Goal: Task Accomplishment & Management: Manage account settings

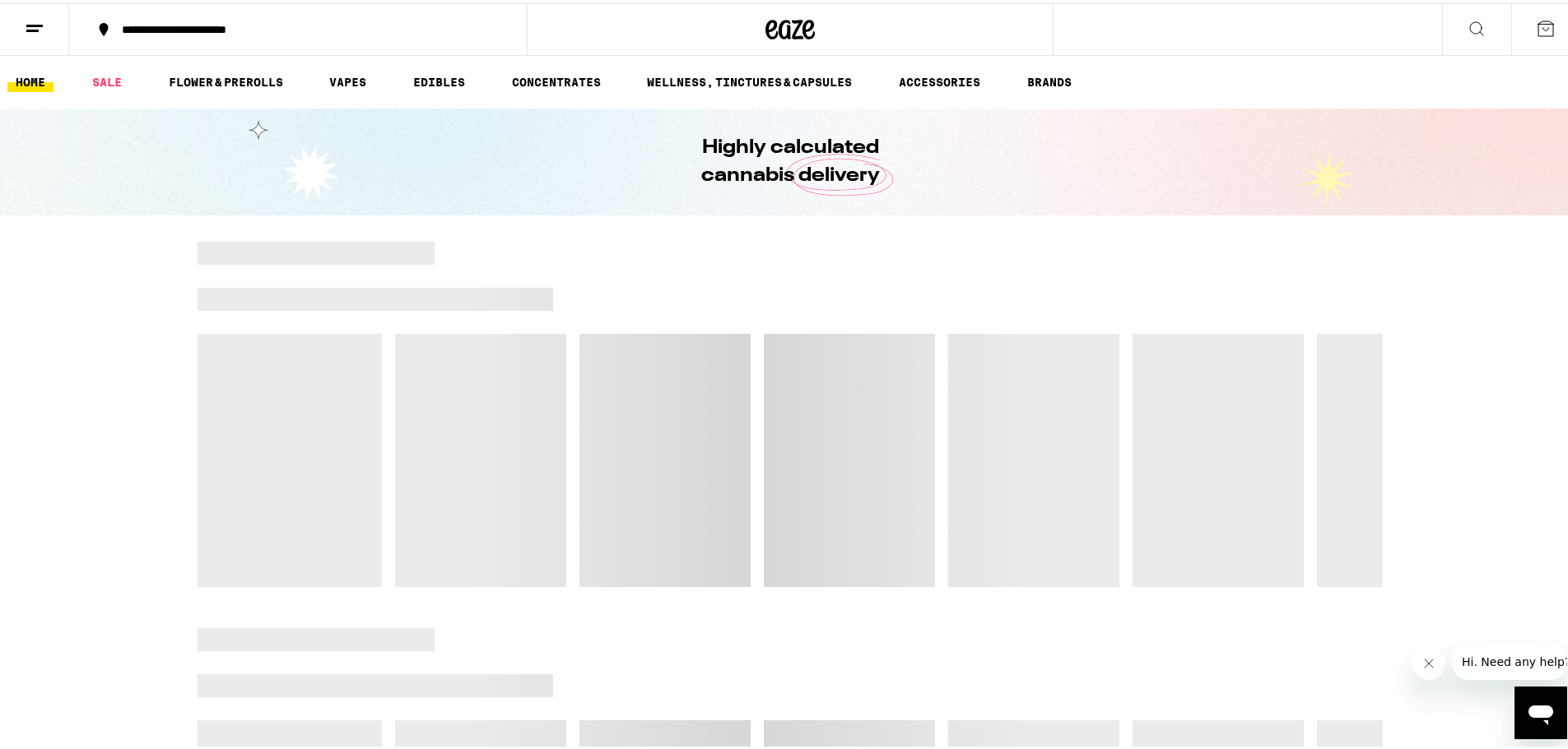
click at [31, 37] on button at bounding box center [35, 27] width 69 height 52
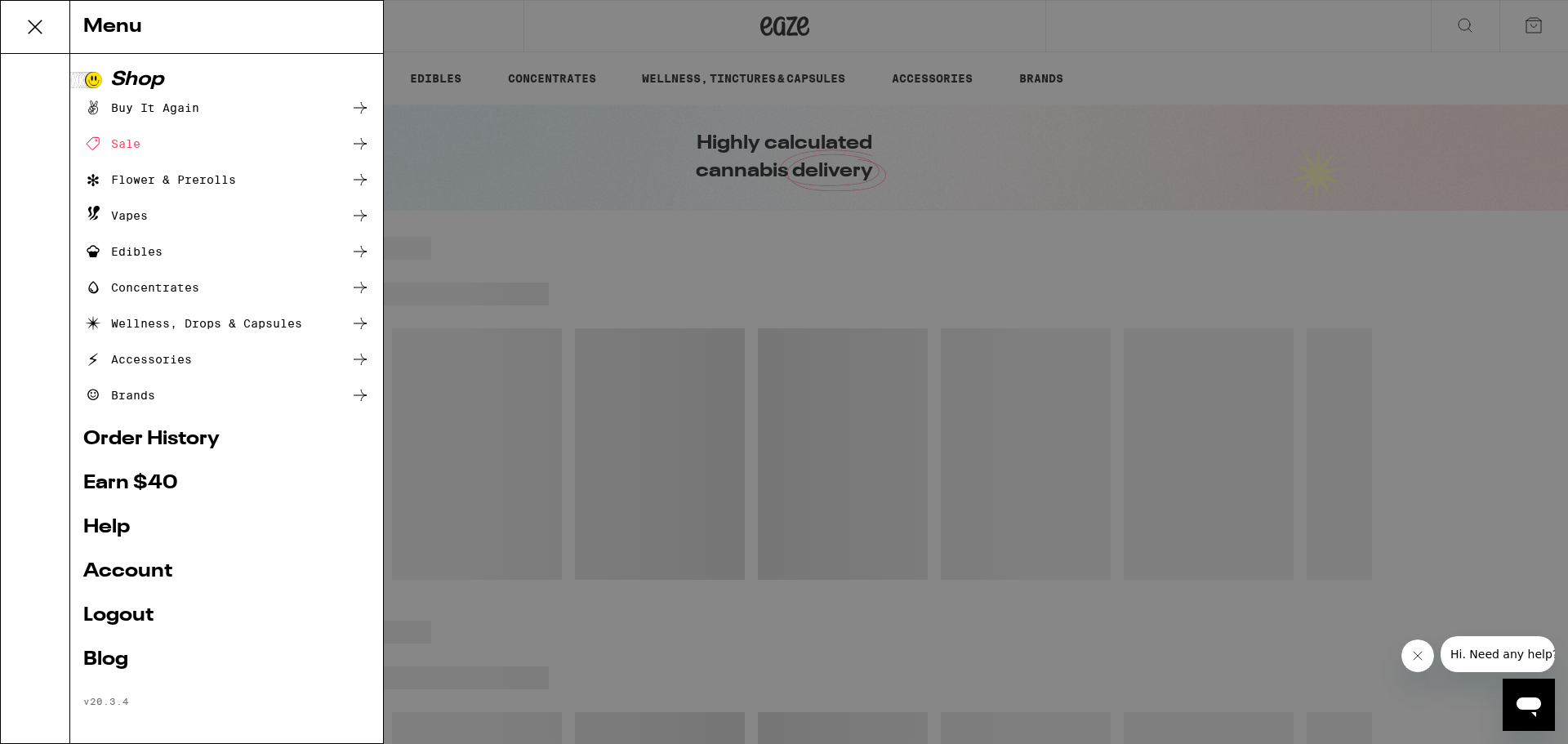
click at [114, 565] on link "Account" at bounding box center [226, 572] width 287 height 20
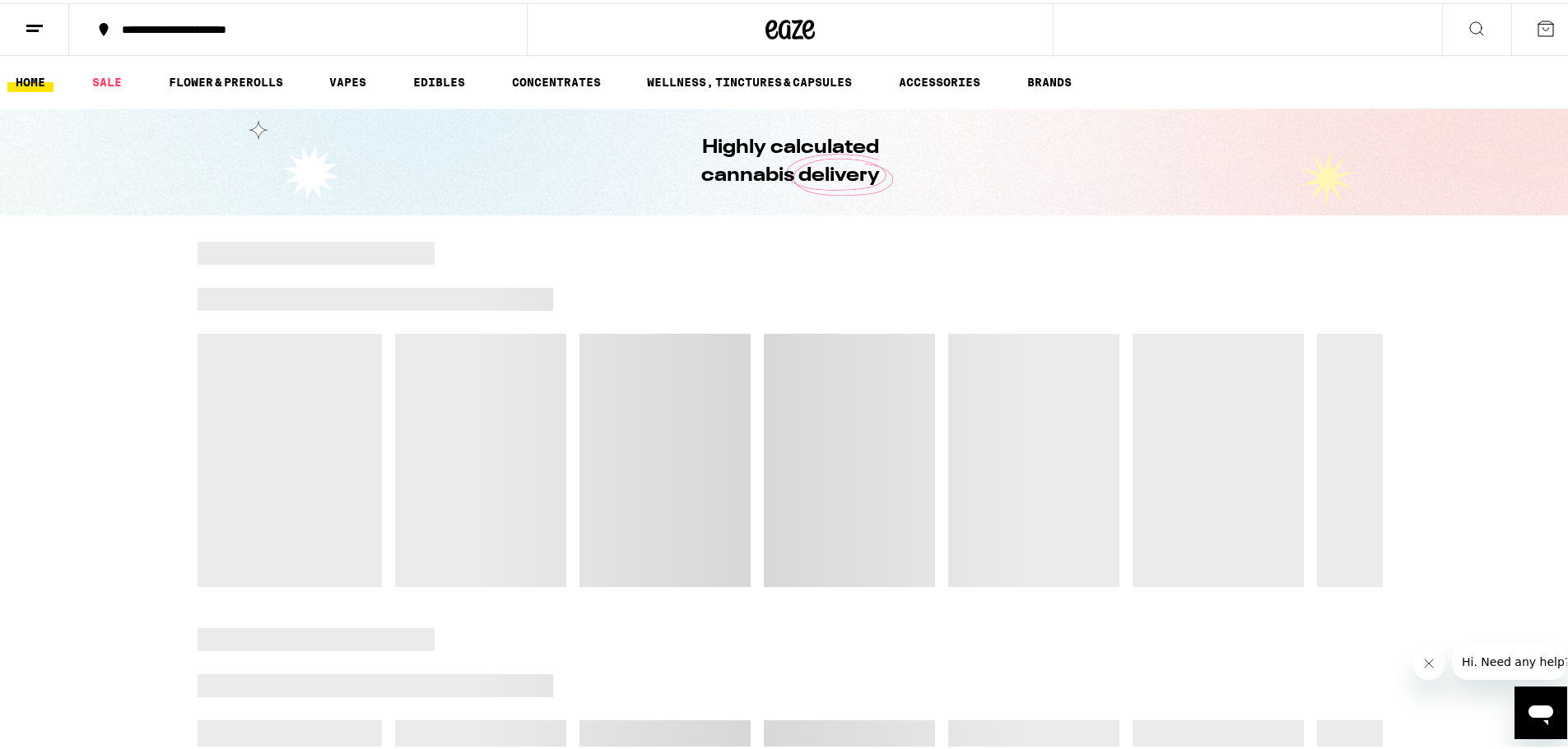
click at [1536, 16] on icon at bounding box center [1545, 25] width 20 height 20
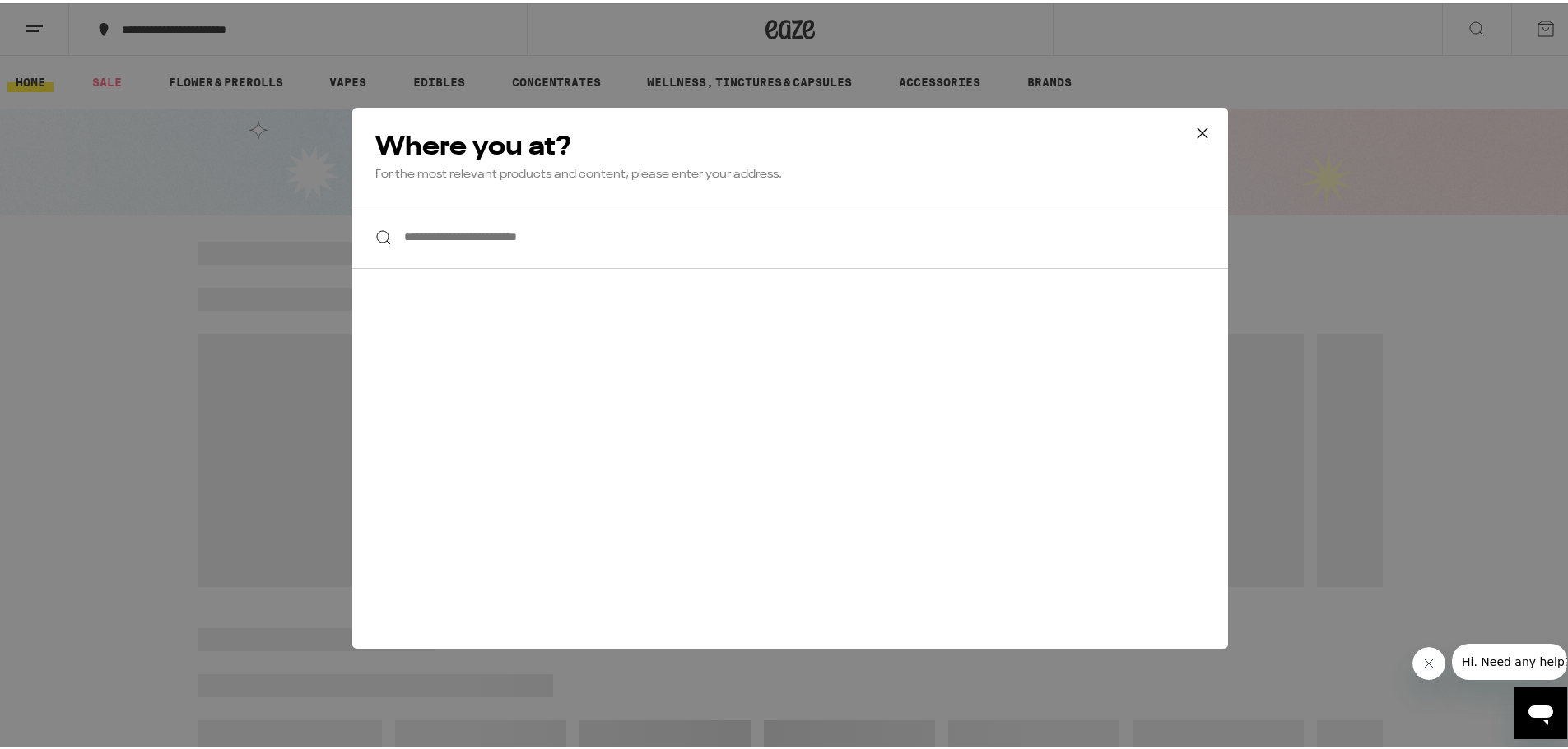
click at [1208, 133] on button at bounding box center [1202, 131] width 51 height 53
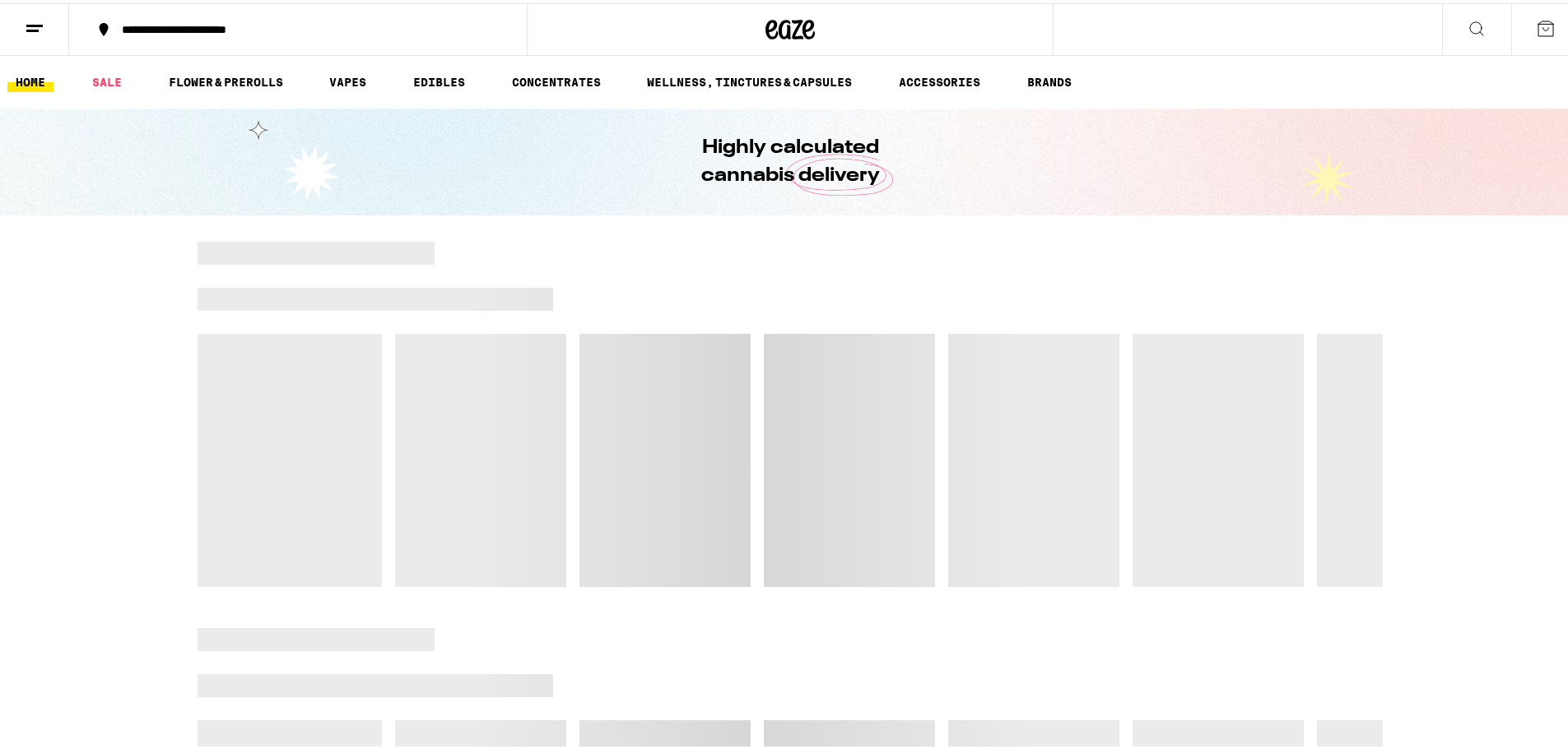
click at [1551, 16] on button at bounding box center [1545, 26] width 69 height 51
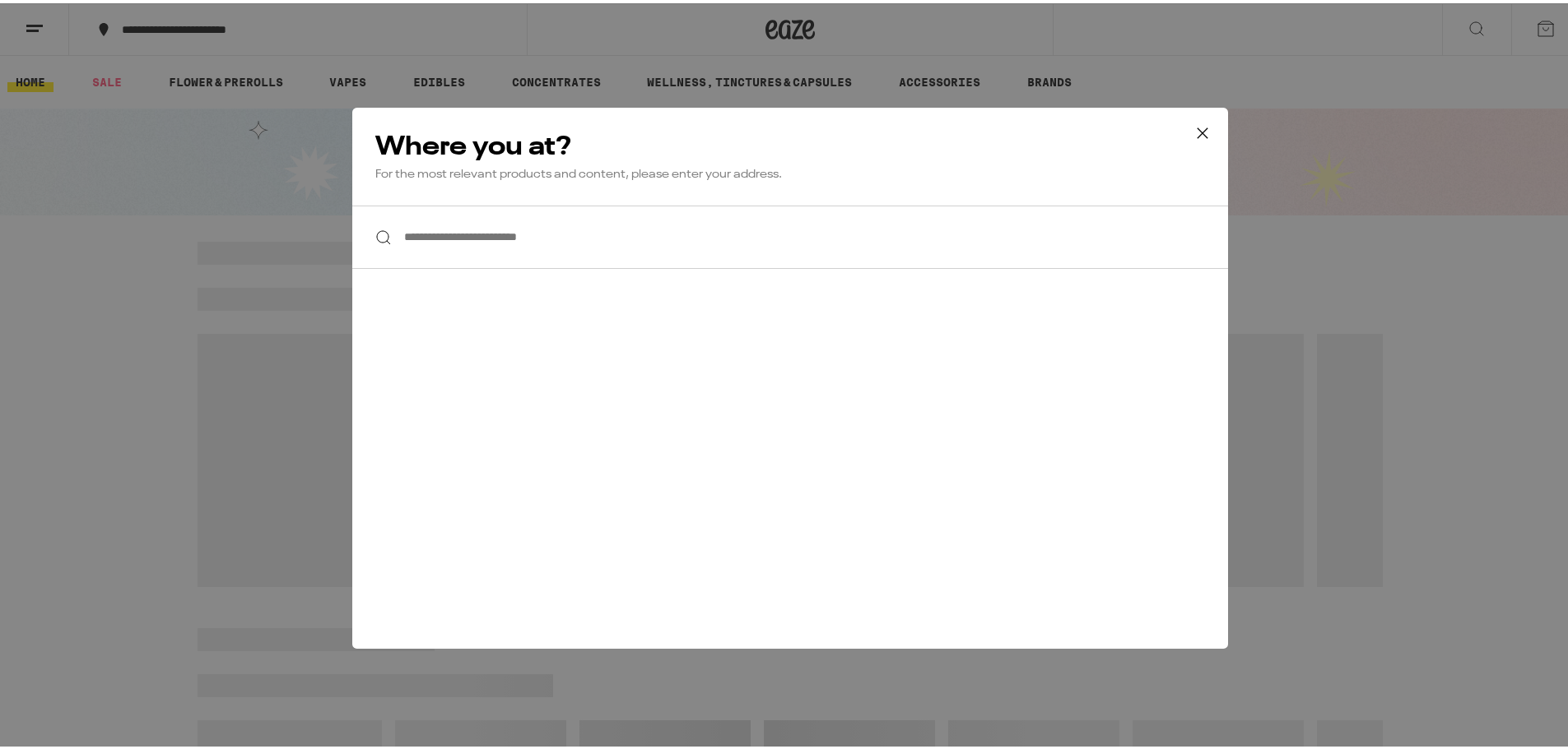
click at [1415, 88] on div "**********" at bounding box center [790, 374] width 1580 height 749
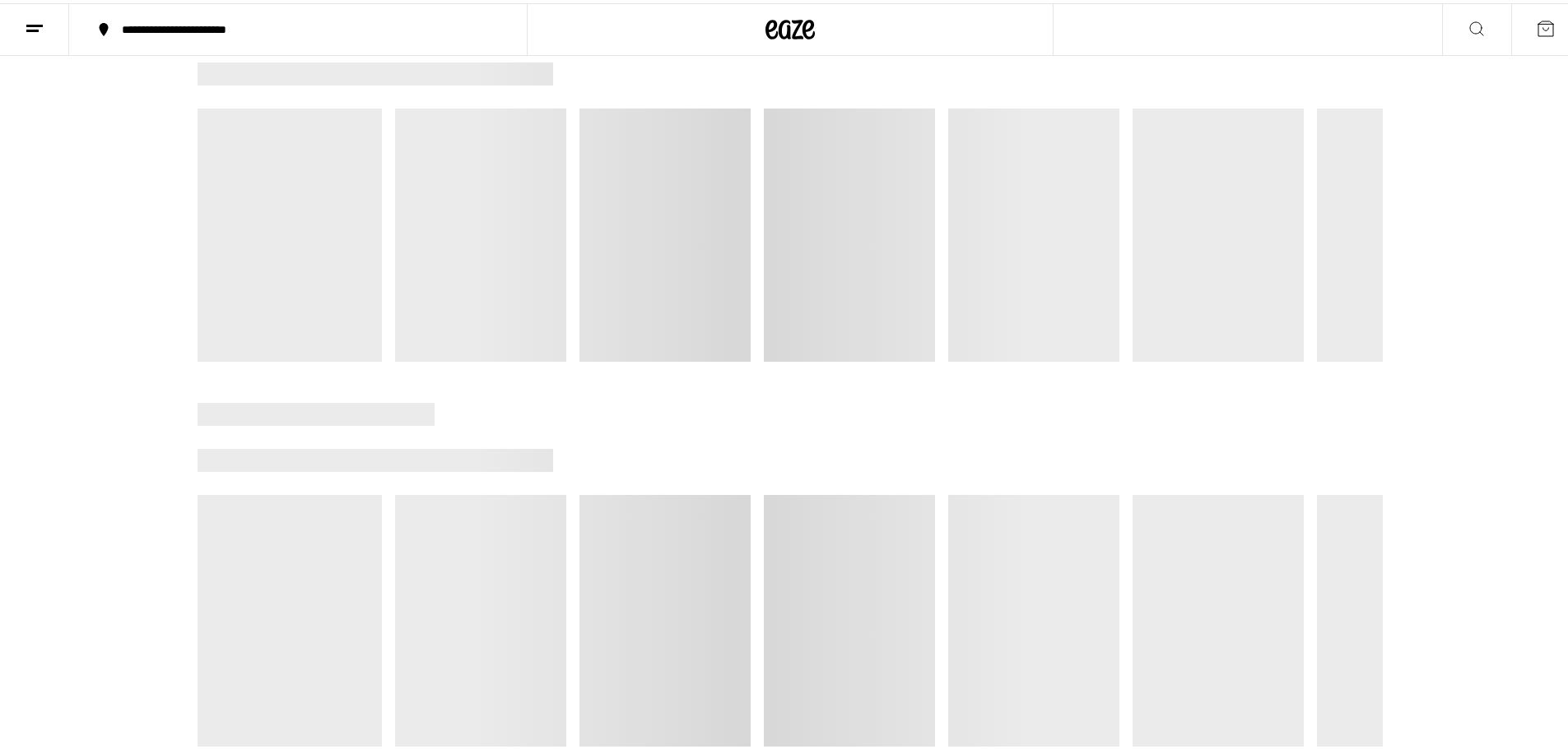
scroll to position [1234, 0]
